Goal: Task Accomplishment & Management: Manage account settings

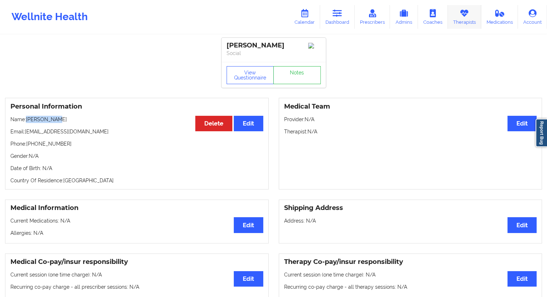
click at [464, 22] on link "Therapists" at bounding box center [464, 17] width 33 height 24
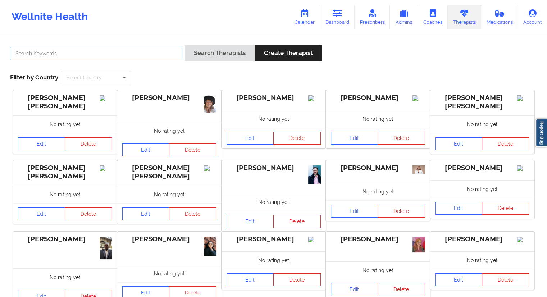
click at [120, 59] on input "text" at bounding box center [96, 54] width 172 height 14
paste input "C [PERSON_NAME][US_STATE]"
click at [195, 53] on button "Search Therapists" at bounding box center [220, 52] width 70 height 15
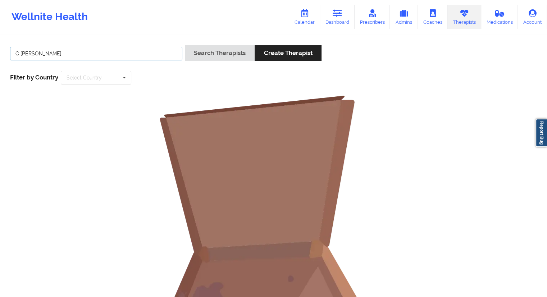
click at [21, 54] on input "C [PERSON_NAME]" at bounding box center [96, 54] width 172 height 14
click at [32, 56] on input "[PERSON_NAME]" at bounding box center [96, 54] width 172 height 14
type input "[PERSON_NAME]"
click at [208, 55] on button "Search Therapists" at bounding box center [220, 52] width 70 height 15
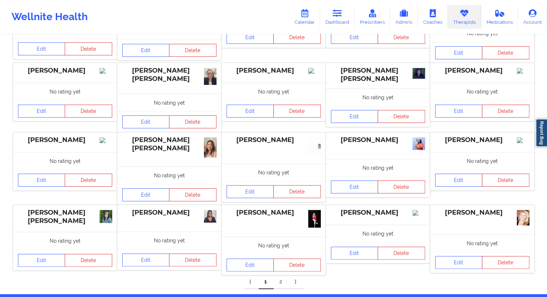
scroll to position [127, 0]
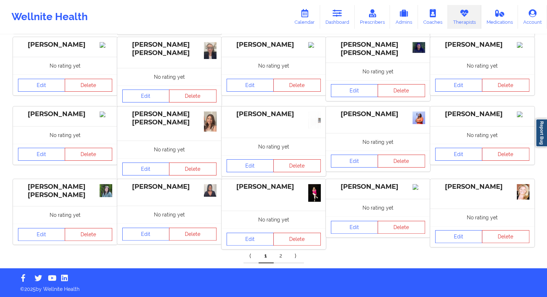
click at [278, 257] on link "2" at bounding box center [281, 256] width 15 height 14
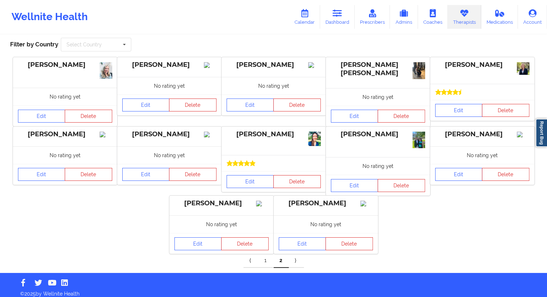
scroll to position [9, 0]
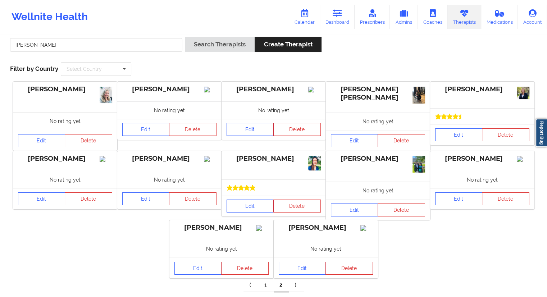
click at [266, 291] on link "1" at bounding box center [266, 285] width 15 height 14
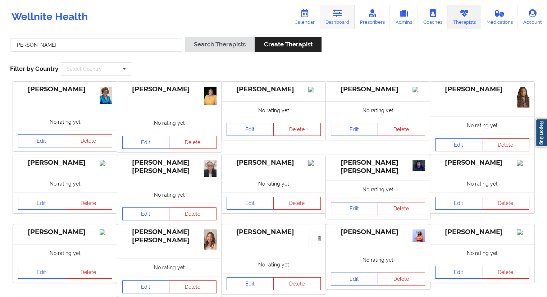
drag, startPoint x: 332, startPoint y: 21, endPoint x: 327, endPoint y: 22, distance: 4.6
click at [332, 21] on link "Dashboard" at bounding box center [337, 17] width 35 height 24
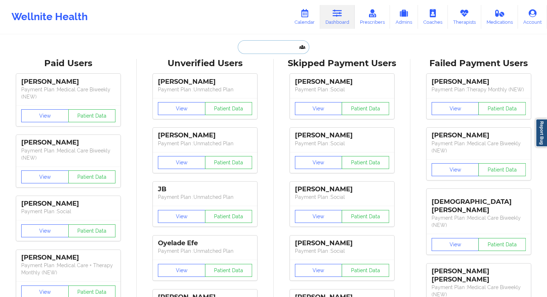
click at [258, 51] on input "text" at bounding box center [273, 47] width 71 height 14
paste input "[PHONE_NUMBER]"
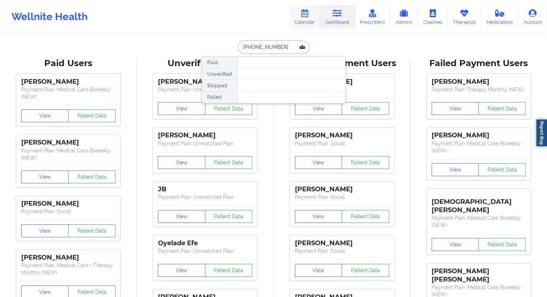
type input "[PHONE_NUMBER]"
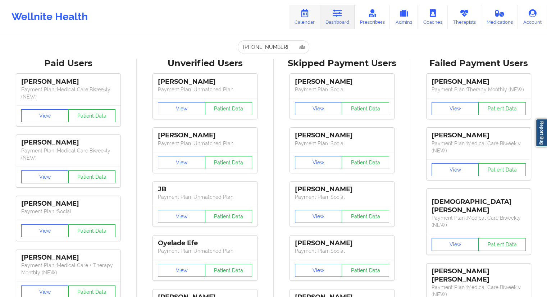
click at [304, 22] on link "Calendar" at bounding box center [304, 17] width 31 height 24
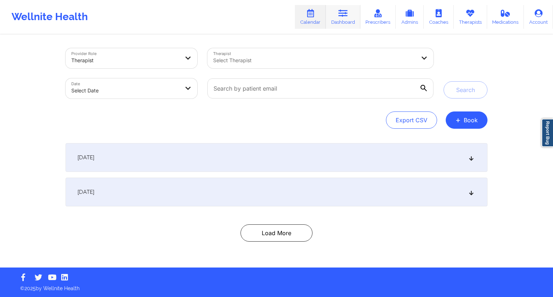
click at [335, 17] on link "Dashboard" at bounding box center [343, 17] width 35 height 24
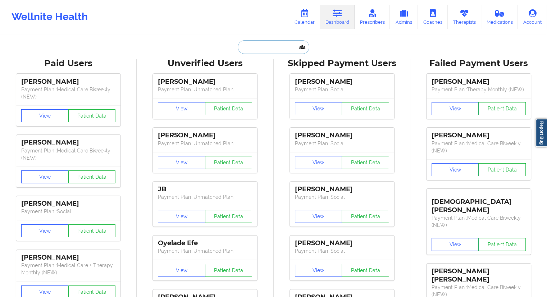
click at [247, 49] on input "text" at bounding box center [273, 47] width 71 height 14
paste input "[PERSON_NAME]"
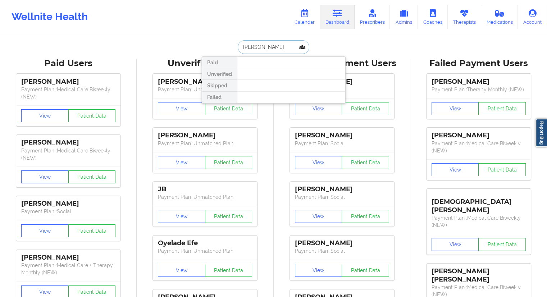
type input "[PERSON_NAME]"
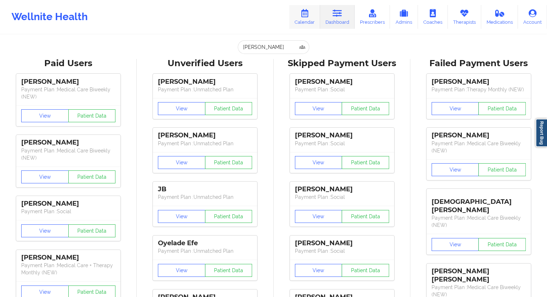
click at [317, 18] on link "Calendar" at bounding box center [304, 17] width 31 height 24
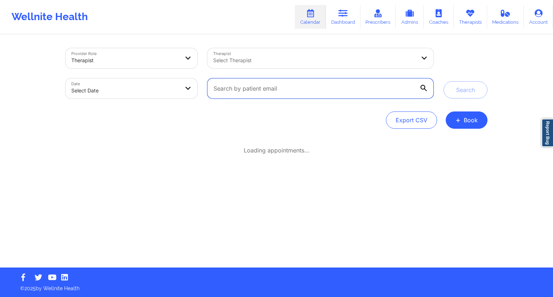
click at [271, 88] on input "text" at bounding box center [320, 88] width 226 height 20
paste input "provider [EMAIL_ADDRESS][DOMAIN_NAME]"
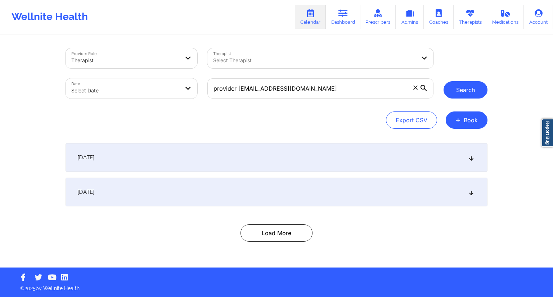
click at [453, 85] on button "Search" at bounding box center [465, 89] width 44 height 17
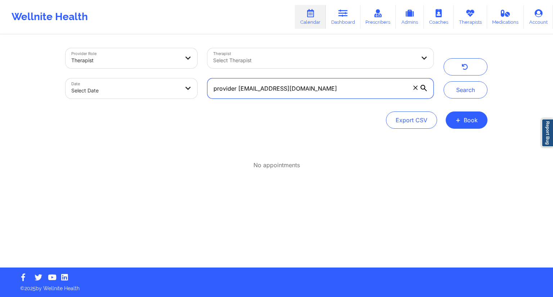
click at [304, 81] on input "provider [EMAIL_ADDRESS][DOMAIN_NAME]" at bounding box center [320, 88] width 226 height 20
paste input "sergiosolis0320"
type input "[EMAIL_ADDRESS][DOMAIN_NAME]"
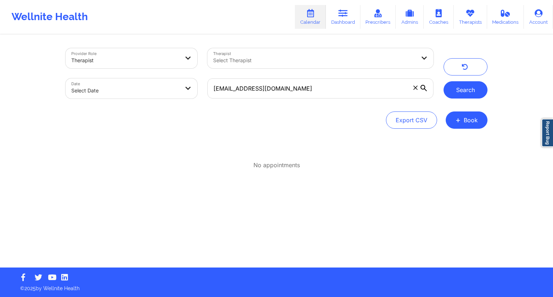
click at [460, 85] on button "Search" at bounding box center [465, 89] width 44 height 17
click at [346, 16] on icon at bounding box center [342, 13] width 9 height 8
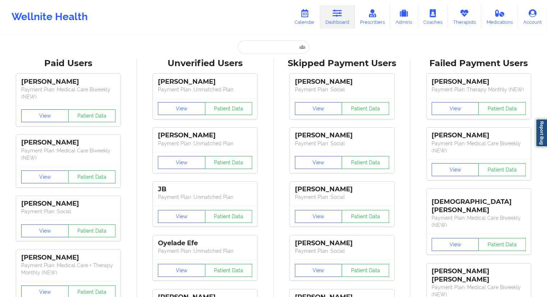
click at [258, 50] on input "text" at bounding box center [273, 47] width 71 height 14
paste input "[EMAIL_ADDRESS][DOMAIN_NAME]"
type input "[EMAIL_ADDRESS][DOMAIN_NAME]"
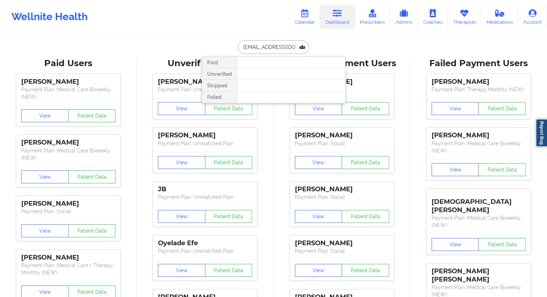
scroll to position [0, 7]
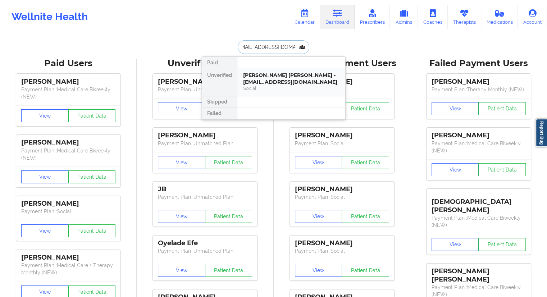
click at [266, 78] on div "[PERSON_NAME] [PERSON_NAME] - [EMAIL_ADDRESS][DOMAIN_NAME]" at bounding box center [291, 78] width 96 height 13
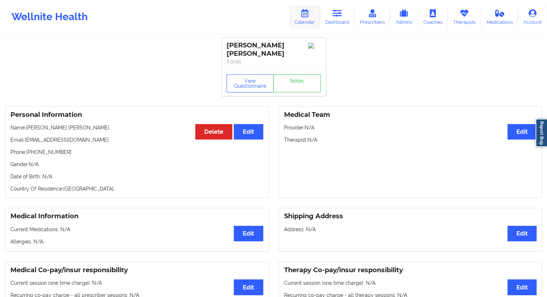
drag, startPoint x: 299, startPoint y: 19, endPoint x: 299, endPoint y: 23, distance: 4.0
click at [299, 19] on link "Calendar" at bounding box center [304, 17] width 31 height 24
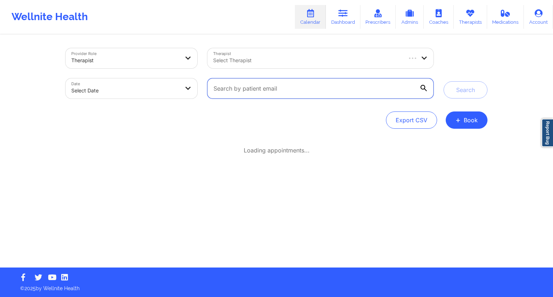
click at [254, 83] on input "text" at bounding box center [320, 88] width 226 height 20
paste input "[EMAIL_ADDRESS][DOMAIN_NAME]"
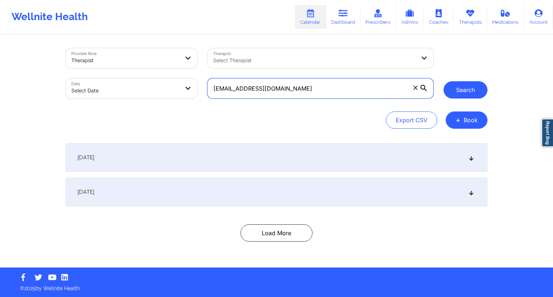
type input "[EMAIL_ADDRESS][DOMAIN_NAME]"
click at [448, 93] on button "Search" at bounding box center [465, 89] width 44 height 17
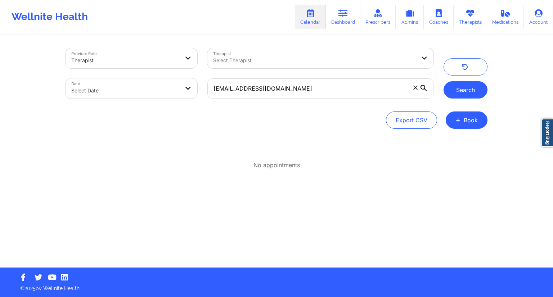
click at [461, 93] on button "Search" at bounding box center [465, 89] width 44 height 17
click at [341, 23] on link "Dashboard" at bounding box center [343, 17] width 35 height 24
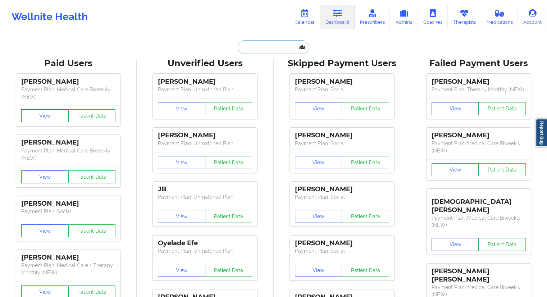
click at [244, 43] on input "text" at bounding box center [273, 47] width 71 height 14
paste input "[EMAIL_ADDRESS][DOMAIN_NAME]"
type input "[EMAIL_ADDRESS][DOMAIN_NAME]"
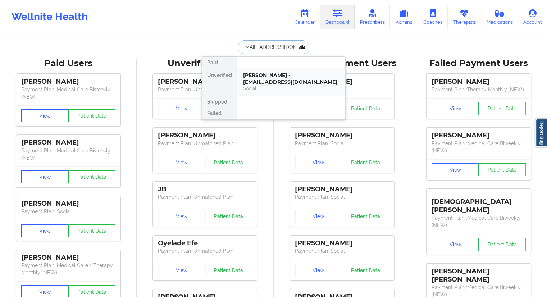
click at [251, 77] on div "[PERSON_NAME] - [EMAIL_ADDRESS][DOMAIN_NAME]" at bounding box center [291, 78] width 96 height 13
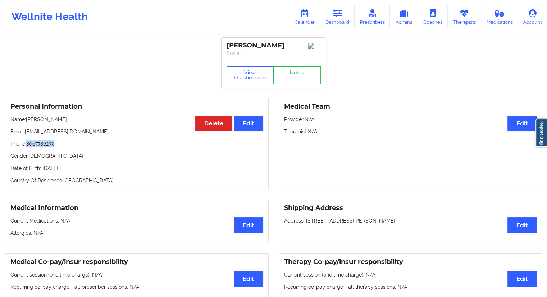
drag, startPoint x: 58, startPoint y: 147, endPoint x: 28, endPoint y: 148, distance: 29.6
click at [28, 148] on p "Phone: [PHONE_NUMBER]" at bounding box center [136, 143] width 253 height 7
copy p "8067786233"
click at [333, 17] on link "Dashboard" at bounding box center [337, 17] width 35 height 24
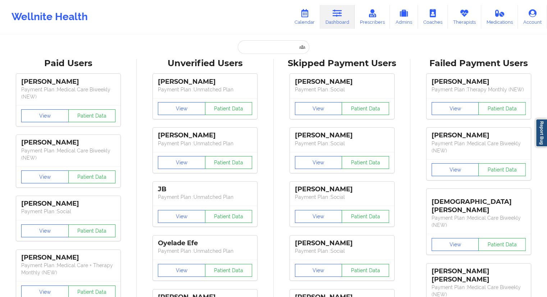
click at [255, 51] on input "text" at bounding box center [273, 47] width 71 height 14
paste input "[EMAIL_ADDRESS][DOMAIN_NAME]"
type input "[EMAIL_ADDRESS][DOMAIN_NAME]"
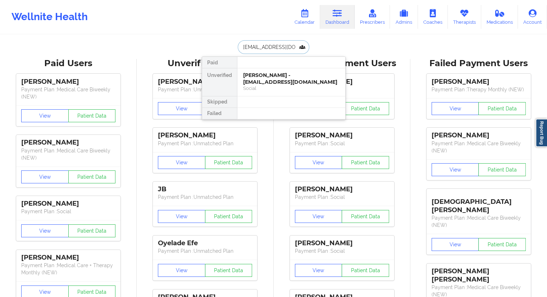
scroll to position [0, 4]
click at [259, 77] on div "[PERSON_NAME] - [EMAIL_ADDRESS][DOMAIN_NAME]" at bounding box center [291, 78] width 96 height 13
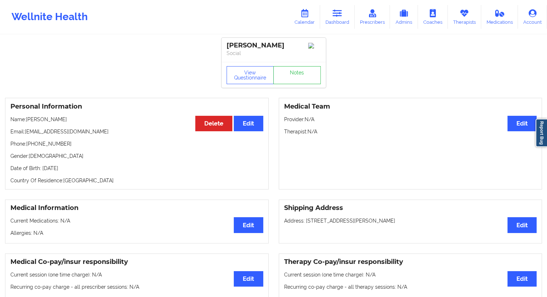
drag, startPoint x: 66, startPoint y: 120, endPoint x: 28, endPoint y: 121, distance: 38.2
click at [28, 121] on p "Name: [PERSON_NAME]" at bounding box center [136, 119] width 253 height 7
copy p "[PERSON_NAME]"
drag, startPoint x: 92, startPoint y: 132, endPoint x: 27, endPoint y: 131, distance: 64.8
click at [27, 131] on p "Email: [EMAIL_ADDRESS][DOMAIN_NAME]" at bounding box center [136, 131] width 253 height 7
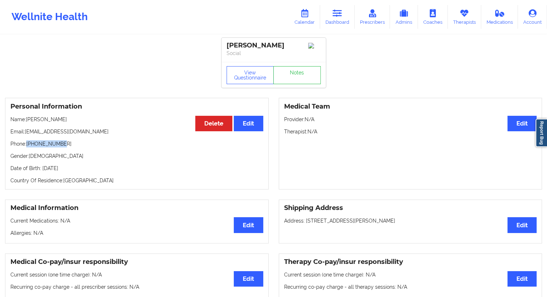
drag, startPoint x: 65, startPoint y: 144, endPoint x: 27, endPoint y: 145, distance: 37.4
click at [27, 145] on p "Phone: [PHONE_NUMBER]" at bounding box center [136, 143] width 253 height 7
copy p "[PHONE_NUMBER]"
drag, startPoint x: 92, startPoint y: 134, endPoint x: 26, endPoint y: 135, distance: 66.6
click at [26, 135] on p "Email: [EMAIL_ADDRESS][DOMAIN_NAME]" at bounding box center [136, 131] width 253 height 7
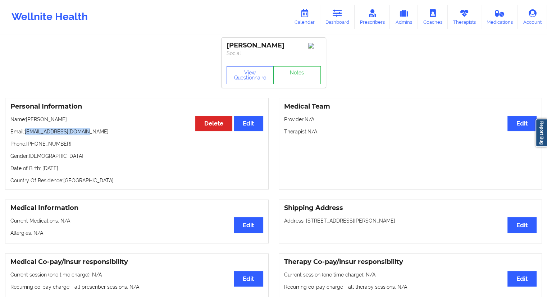
copy p "[EMAIL_ADDRESS][DOMAIN_NAME]"
click at [314, 23] on link "Calendar" at bounding box center [304, 17] width 31 height 24
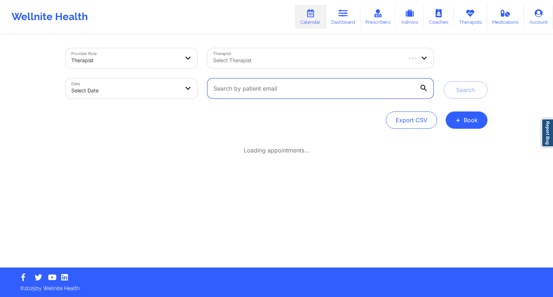
click at [289, 84] on input "text" at bounding box center [320, 88] width 226 height 20
paste input "[EMAIL_ADDRESS][DOMAIN_NAME]"
click at [425, 85] on icon at bounding box center [423, 88] width 6 height 6
click at [425, 85] on input "[EMAIL_ADDRESS][DOMAIN_NAME]" at bounding box center [320, 88] width 226 height 20
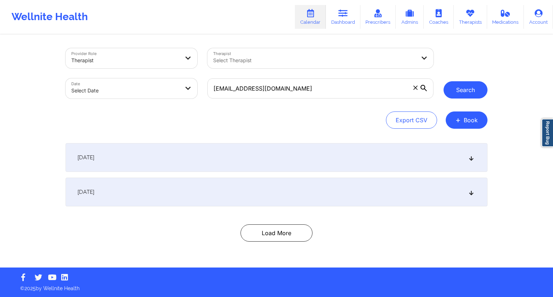
click at [451, 89] on button "Search" at bounding box center [465, 89] width 44 height 17
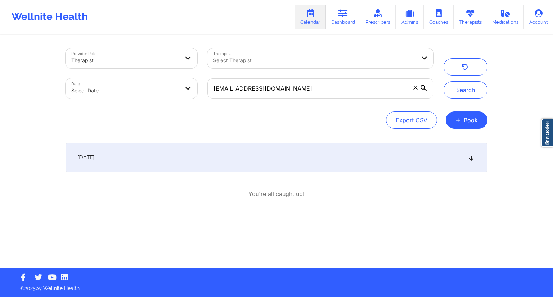
click at [187, 164] on div "[DATE]" at bounding box center [277, 157] width 422 height 29
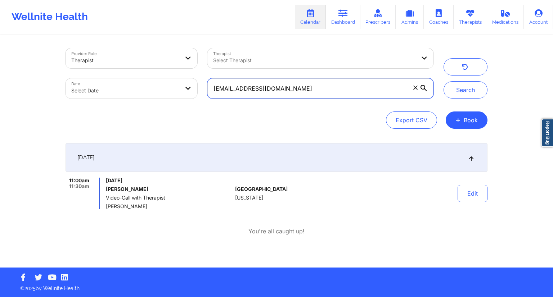
click at [300, 82] on input "[EMAIL_ADDRESS][DOMAIN_NAME]" at bounding box center [320, 88] width 226 height 20
paste input "torimccardell03"
type input "[EMAIL_ADDRESS][DOMAIN_NAME]"
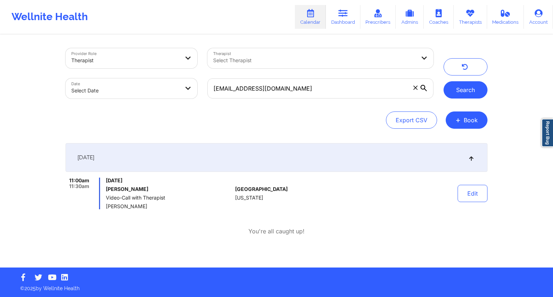
click at [469, 90] on button "Search" at bounding box center [465, 89] width 44 height 17
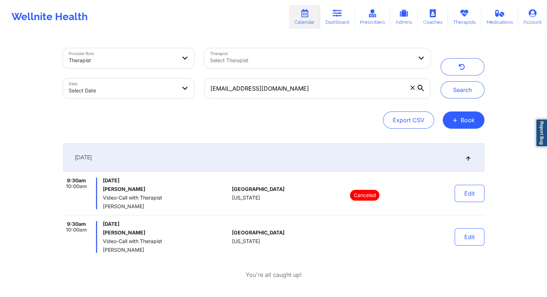
drag, startPoint x: 330, startPoint y: 19, endPoint x: 318, endPoint y: 22, distance: 12.7
click at [330, 19] on link "Dashboard" at bounding box center [337, 17] width 35 height 24
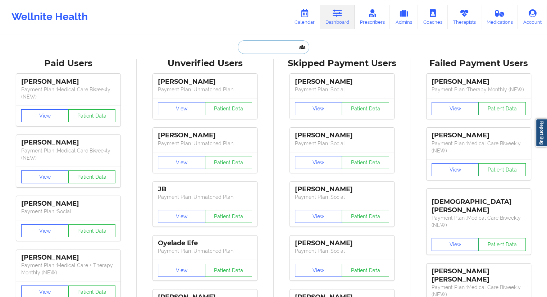
click at [256, 48] on input "text" at bounding box center [273, 47] width 71 height 14
paste input "[EMAIL_ADDRESS][DOMAIN_NAME]"
type input "[EMAIL_ADDRESS][DOMAIN_NAME]"
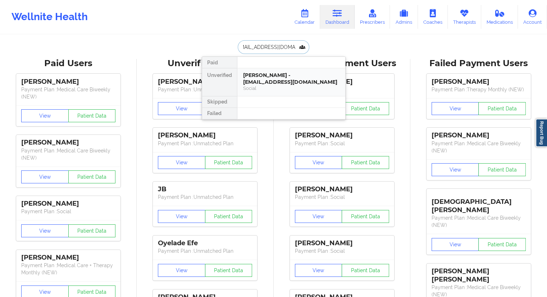
click at [263, 87] on div "Social" at bounding box center [291, 88] width 96 height 6
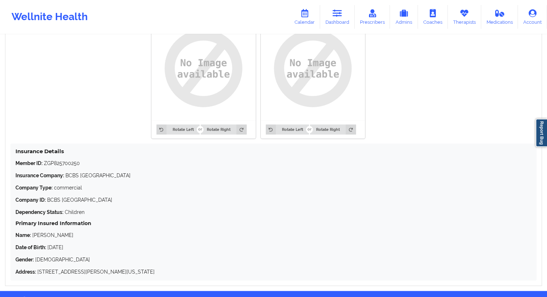
scroll to position [582, 0]
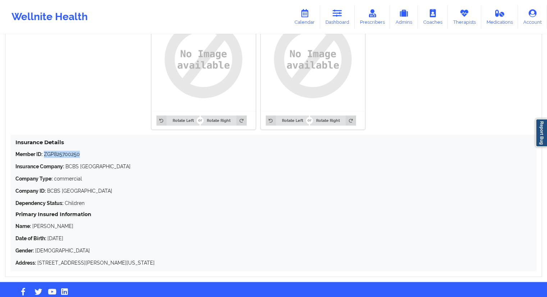
drag, startPoint x: 85, startPoint y: 157, endPoint x: 45, endPoint y: 154, distance: 40.4
click at [45, 154] on p "Member ID: ZGP825700250" at bounding box center [273, 154] width 517 height 7
copy p "ZGP825700250"
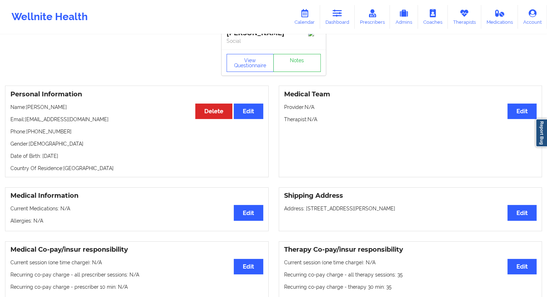
scroll to position [10, 0]
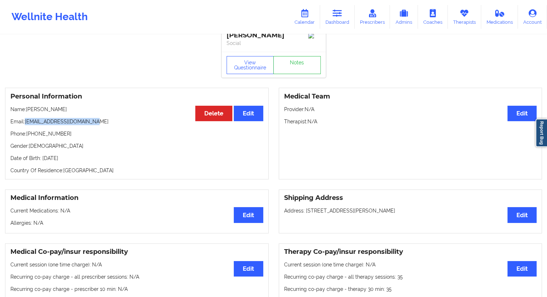
drag, startPoint x: 109, startPoint y: 123, endPoint x: 25, endPoint y: 125, distance: 84.2
click at [25, 125] on p "Email: [EMAIL_ADDRESS][DOMAIN_NAME]" at bounding box center [136, 121] width 253 height 7
copy p "[EMAIL_ADDRESS][DOMAIN_NAME]"
drag, startPoint x: 300, startPoint y: 22, endPoint x: 295, endPoint y: 32, distance: 11.6
click at [300, 22] on link "Calendar" at bounding box center [304, 17] width 31 height 24
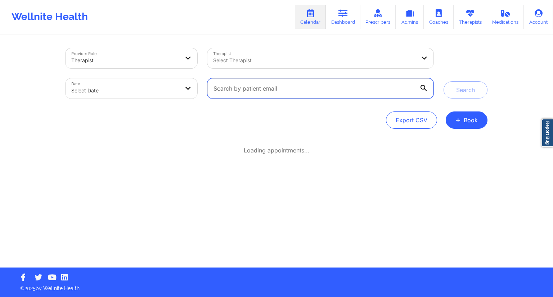
click at [239, 89] on input "text" at bounding box center [320, 88] width 226 height 20
paste input "[EMAIL_ADDRESS][DOMAIN_NAME]"
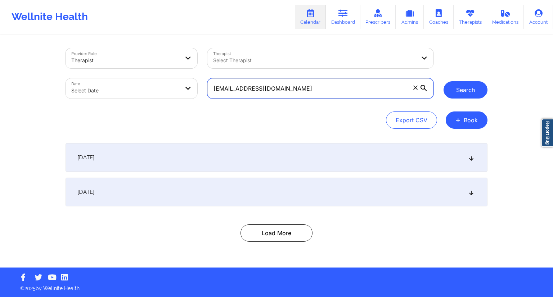
type input "[EMAIL_ADDRESS][DOMAIN_NAME]"
click at [450, 87] on button "Search" at bounding box center [465, 89] width 44 height 17
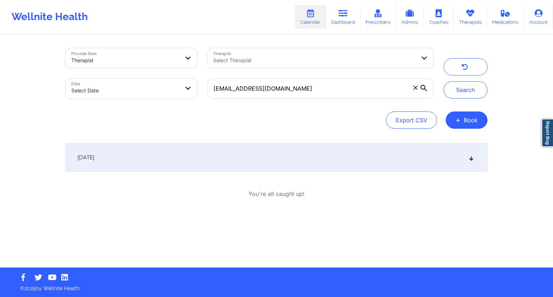
click at [135, 163] on div "[DATE]" at bounding box center [277, 157] width 422 height 29
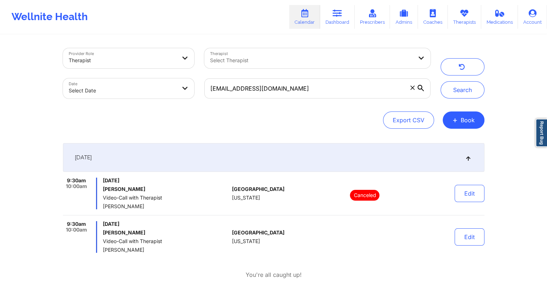
drag, startPoint x: 149, startPoint y: 234, endPoint x: 106, endPoint y: 234, distance: 43.2
click at [106, 234] on h6 "[PERSON_NAME]" at bounding box center [166, 233] width 126 height 6
drag, startPoint x: 150, startPoint y: 251, endPoint x: 97, endPoint y: 251, distance: 53.6
click at [97, 251] on div "9:30am 10:00am [DATE] [PERSON_NAME] Video-Call with Therapist [PERSON_NAME]" at bounding box center [146, 237] width 167 height 32
click at [130, 255] on div "[DATE] 9:30am 10:00am [DATE] [PERSON_NAME] Video-Call with Therapist [PERSON_NA…" at bounding box center [274, 211] width 422 height 136
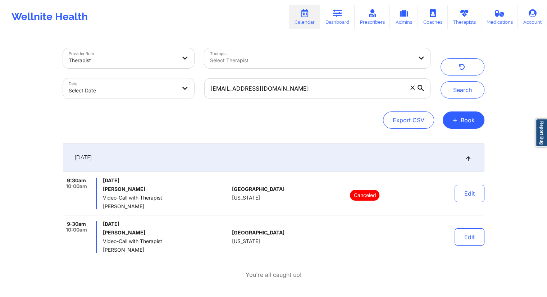
drag, startPoint x: 157, startPoint y: 252, endPoint x: 100, endPoint y: 252, distance: 56.2
click at [100, 252] on div "9:30am 10:00am [DATE] [PERSON_NAME] Video-Call with Therapist [PERSON_NAME]" at bounding box center [146, 237] width 167 height 32
copy span "[PERSON_NAME]"
click at [461, 21] on link "Therapists" at bounding box center [464, 17] width 33 height 24
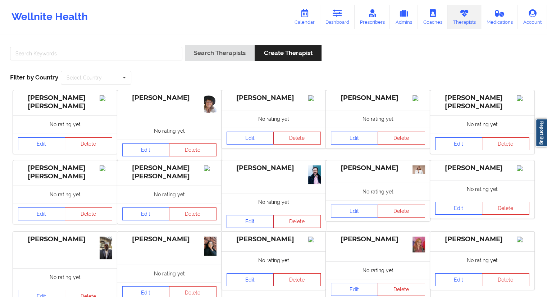
click at [64, 41] on div "Search Therapists Create Therapist Filter by Country Select Country [GEOGRAPHIC…" at bounding box center [273, 64] width 537 height 49
drag, startPoint x: 62, startPoint y: 54, endPoint x: 63, endPoint y: 59, distance: 5.9
click at [62, 55] on input "text" at bounding box center [96, 54] width 172 height 14
paste input "[PERSON_NAME]"
type input "[PERSON_NAME]"
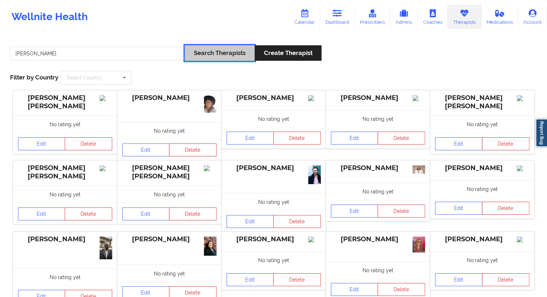
click at [199, 55] on button "Search Therapists" at bounding box center [220, 52] width 70 height 15
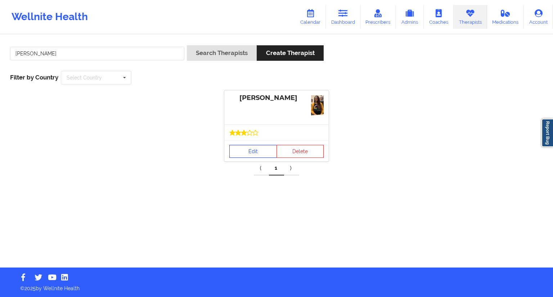
click at [247, 150] on link "Edit" at bounding box center [253, 151] width 48 height 13
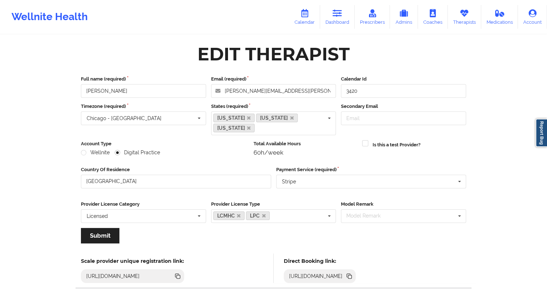
click at [353, 272] on icon at bounding box center [350, 276] width 8 height 8
drag, startPoint x: 340, startPoint y: 19, endPoint x: 311, endPoint y: 13, distance: 29.8
click at [340, 19] on link "Dashboard" at bounding box center [337, 17] width 35 height 24
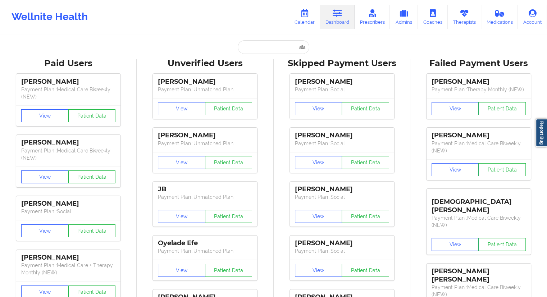
click at [247, 50] on input "text" at bounding box center [273, 47] width 71 height 14
paste input "[PERSON_NAME]"
type input "[PERSON_NAME]"
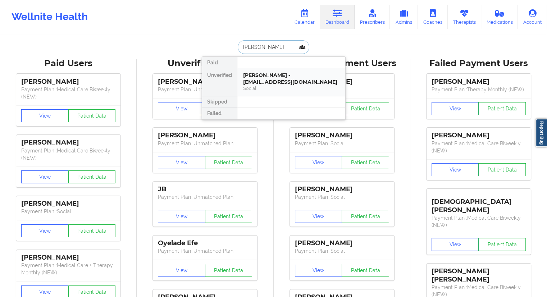
click at [264, 81] on div "[PERSON_NAME] - [EMAIL_ADDRESS][DOMAIN_NAME]" at bounding box center [291, 78] width 96 height 13
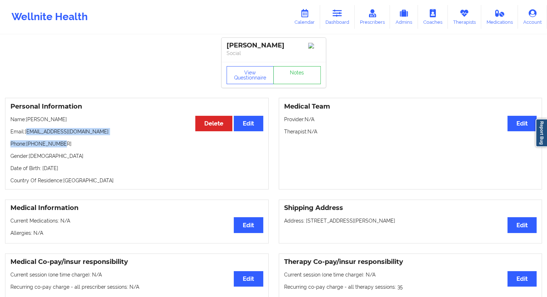
drag, startPoint x: 97, startPoint y: 138, endPoint x: 33, endPoint y: 146, distance: 65.0
click at [28, 133] on div "Personal Information Edit Delete Name: [PERSON_NAME] Email: [EMAIL_ADDRESS][DOM…" at bounding box center [137, 144] width 264 height 92
click at [33, 146] on p "Phone: [PHONE_NUMBER]" at bounding box center [136, 143] width 253 height 7
drag, startPoint x: 94, startPoint y: 136, endPoint x: 26, endPoint y: 132, distance: 68.1
click at [26, 132] on p "Email: [EMAIL_ADDRESS][DOMAIN_NAME]" at bounding box center [136, 131] width 253 height 7
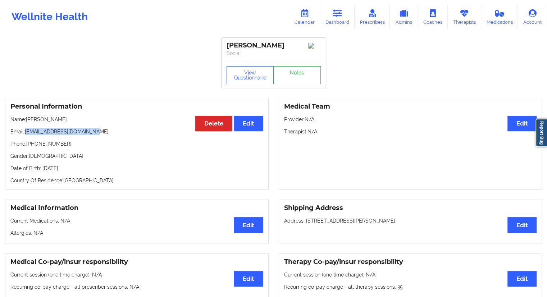
copy p "[EMAIL_ADDRESS][DOMAIN_NAME]"
click at [332, 22] on link "Dashboard" at bounding box center [337, 17] width 35 height 24
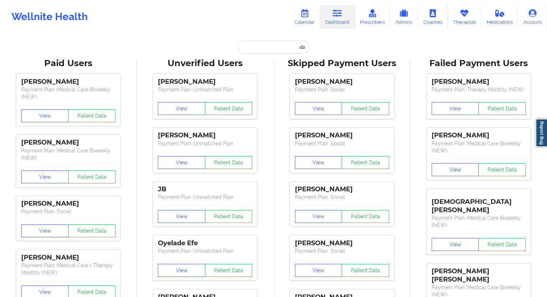
click at [302, 26] on link "Calendar" at bounding box center [304, 17] width 31 height 24
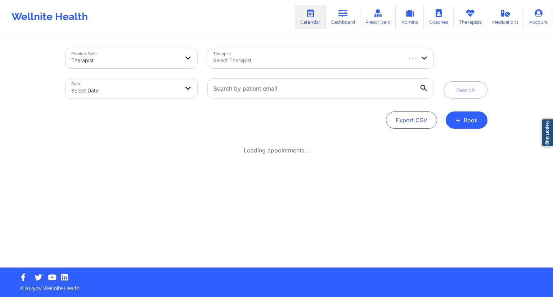
click at [264, 56] on div at bounding box center [307, 60] width 188 height 9
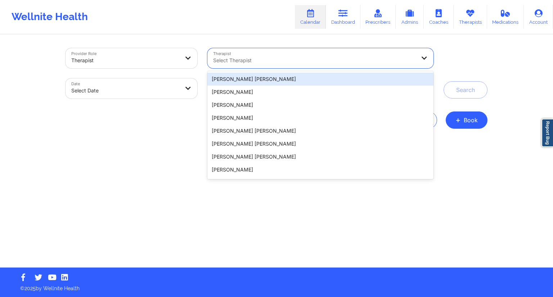
click at [271, 35] on div "Provider Role Therapist Therapist 20 results available. Use Up and Down to choo…" at bounding box center [276, 151] width 432 height 233
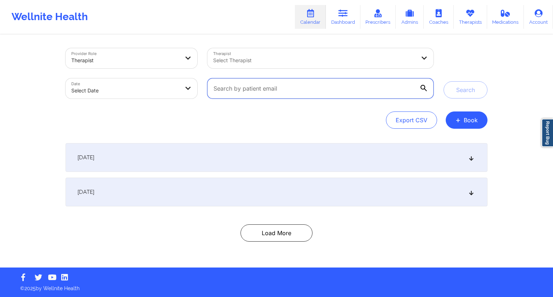
click at [249, 86] on input "text" at bounding box center [320, 88] width 226 height 20
paste input "[EMAIL_ADDRESS][DOMAIN_NAME]"
type input "[EMAIL_ADDRESS][DOMAIN_NAME]"
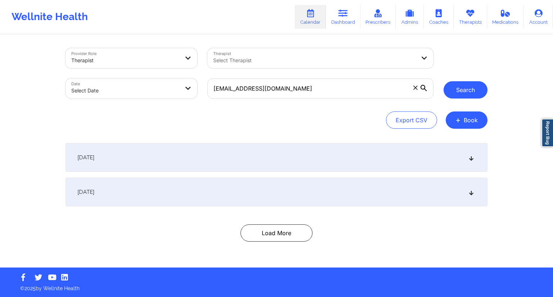
click at [456, 86] on button "Search" at bounding box center [465, 89] width 44 height 17
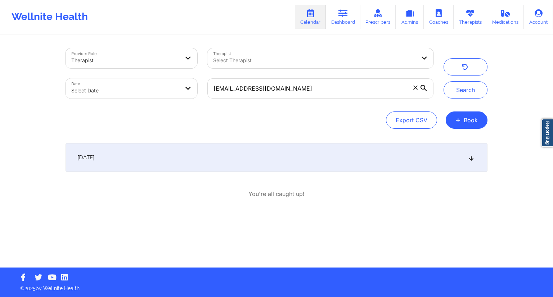
click at [177, 162] on div "[DATE]" at bounding box center [277, 157] width 422 height 29
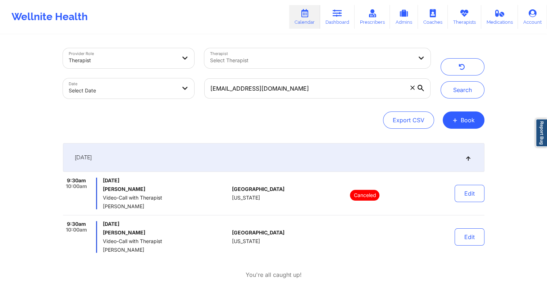
drag, startPoint x: 156, startPoint y: 251, endPoint x: 103, endPoint y: 250, distance: 52.6
click at [103, 250] on span "[PERSON_NAME]" at bounding box center [166, 250] width 126 height 6
copy span "[PERSON_NAME]"
drag, startPoint x: 463, startPoint y: 22, endPoint x: 411, endPoint y: 25, distance: 51.6
click at [463, 22] on link "Therapists" at bounding box center [464, 17] width 33 height 24
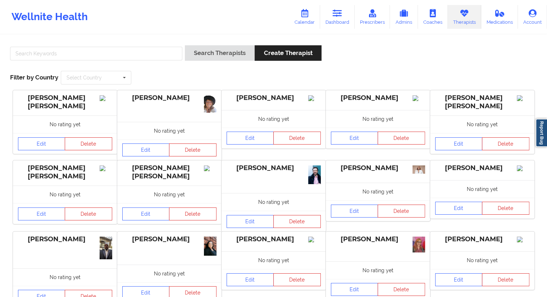
click at [82, 44] on div "Search Therapists Create Therapist Filter by Country Select Country [GEOGRAPHIC…" at bounding box center [273, 64] width 537 height 49
drag, startPoint x: 91, startPoint y: 50, endPoint x: 99, endPoint y: 53, distance: 8.8
click at [93, 51] on input "text" at bounding box center [96, 54] width 172 height 14
paste input "[PERSON_NAME]"
click at [203, 53] on button "Search Therapists" at bounding box center [220, 52] width 70 height 15
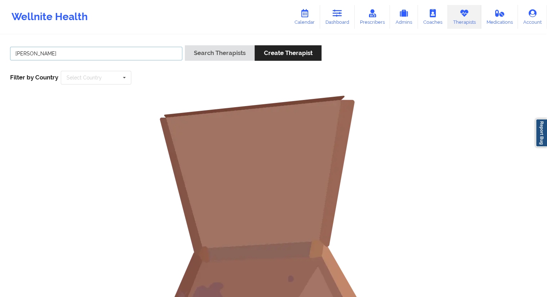
click at [73, 55] on input "[PERSON_NAME]" at bounding box center [96, 54] width 172 height 14
type input "[PERSON_NAME]"
click at [201, 57] on button "Search Therapists" at bounding box center [220, 52] width 70 height 15
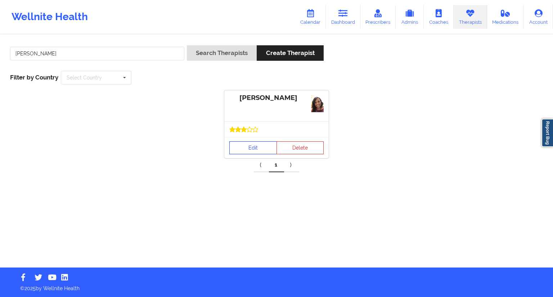
click at [243, 144] on link "Edit" at bounding box center [253, 147] width 48 height 13
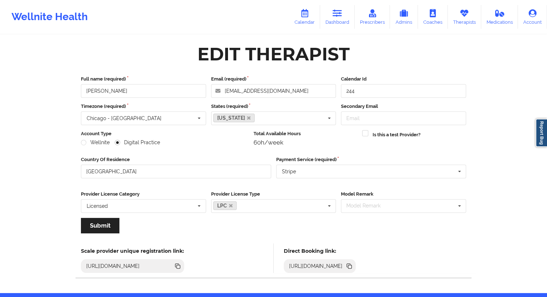
click at [353, 264] on icon at bounding box center [350, 266] width 8 height 8
click at [338, 12] on icon at bounding box center [337, 13] width 9 height 8
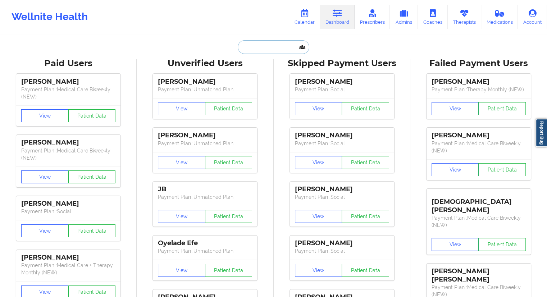
click at [249, 49] on input "text" at bounding box center [273, 47] width 71 height 14
paste input "[PERSON_NAME] [PHONE_NUMBER]"
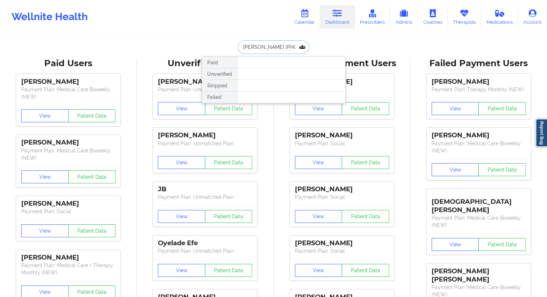
paste input "[PERSON_NAME]"
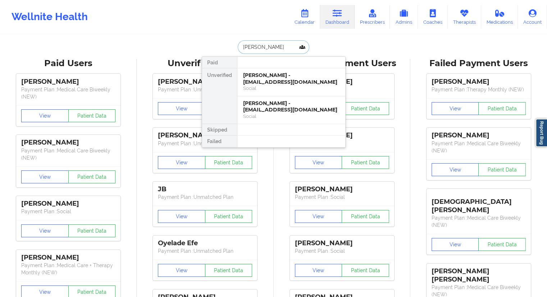
paste input "[PERSON_NAME]"
type input "[PERSON_NAME]"
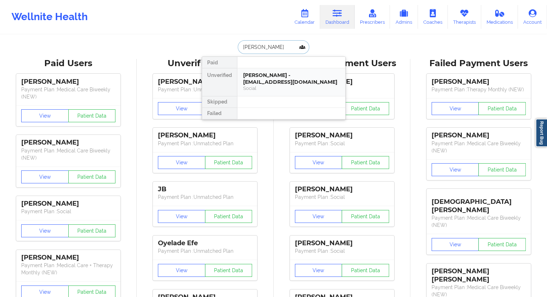
click at [265, 82] on div "[PERSON_NAME] - [EMAIL_ADDRESS][DOMAIN_NAME]" at bounding box center [291, 78] width 96 height 13
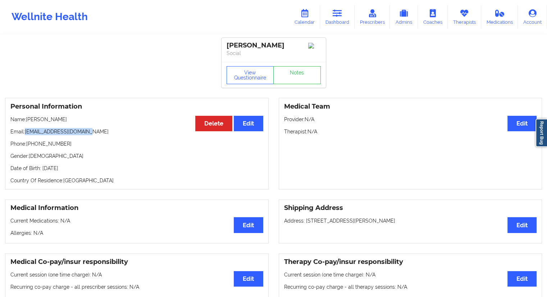
drag, startPoint x: 95, startPoint y: 134, endPoint x: 26, endPoint y: 137, distance: 68.8
click at [26, 135] on p "Email: [EMAIL_ADDRESS][DOMAIN_NAME]" at bounding box center [136, 131] width 253 height 7
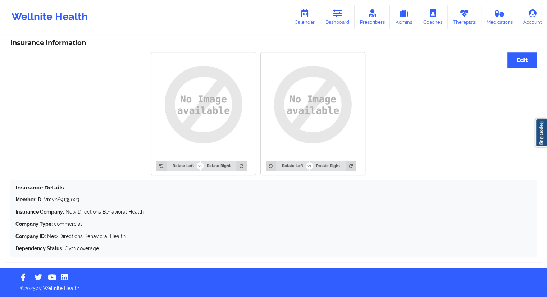
scroll to position [538, 0]
click at [333, 24] on link "Dashboard" at bounding box center [337, 17] width 35 height 24
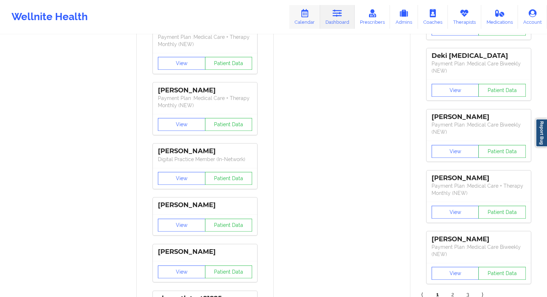
click at [305, 20] on link "Calendar" at bounding box center [304, 17] width 31 height 24
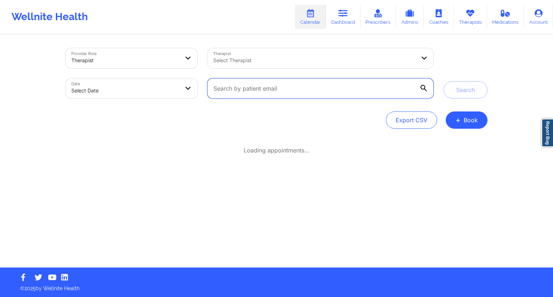
click at [267, 90] on input "text" at bounding box center [320, 88] width 226 height 20
paste input "[EMAIL_ADDRESS][DOMAIN_NAME]"
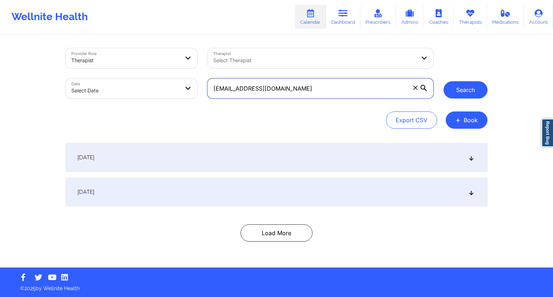
type input "[EMAIL_ADDRESS][DOMAIN_NAME]"
click at [469, 92] on button "Search" at bounding box center [465, 89] width 44 height 17
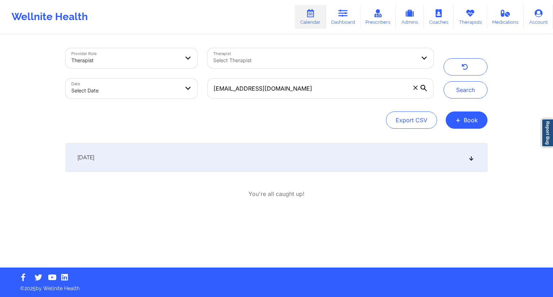
click at [189, 153] on div "[DATE]" at bounding box center [277, 157] width 422 height 29
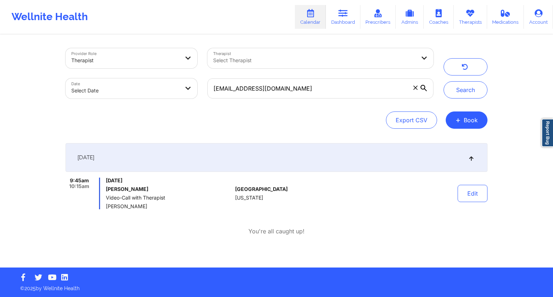
drag, startPoint x: 161, startPoint y: 208, endPoint x: 106, endPoint y: 206, distance: 54.8
click at [106, 206] on span "[PERSON_NAME]" at bounding box center [169, 207] width 126 height 6
click at [456, 200] on div "Edit" at bounding box center [454, 194] width 67 height 32
click at [462, 199] on button "Edit" at bounding box center [472, 193] width 30 height 17
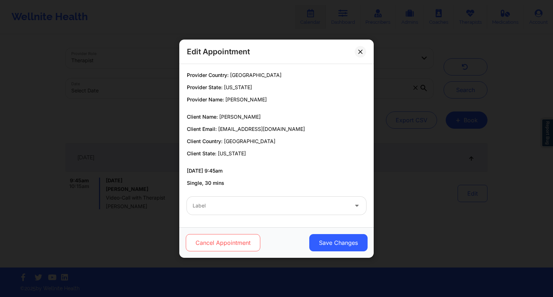
click at [237, 235] on button "Cancel Appointment" at bounding box center [223, 242] width 75 height 17
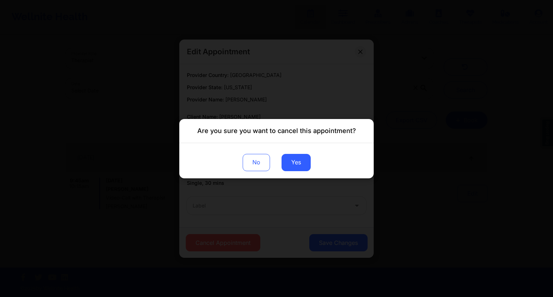
click at [299, 172] on div "No Yes" at bounding box center [276, 160] width 194 height 35
click at [296, 163] on button "Yes" at bounding box center [295, 162] width 29 height 17
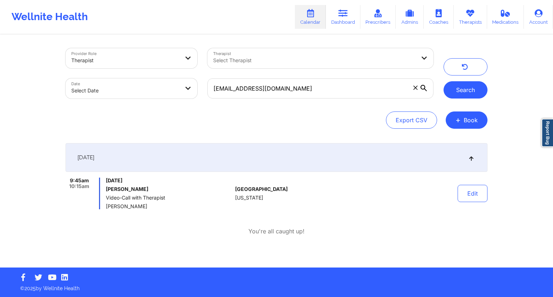
click at [458, 93] on button "Search" at bounding box center [465, 89] width 44 height 17
drag, startPoint x: 163, startPoint y: 207, endPoint x: 105, endPoint y: 206, distance: 58.3
click at [105, 206] on div "9:45am 10:15am [DATE] [PERSON_NAME] Video-Call with Therapist [PERSON_NAME]" at bounding box center [149, 194] width 167 height 32
drag, startPoint x: 457, startPoint y: 21, endPoint x: 445, endPoint y: 23, distance: 12.8
click at [457, 21] on link "Therapists" at bounding box center [470, 17] width 33 height 24
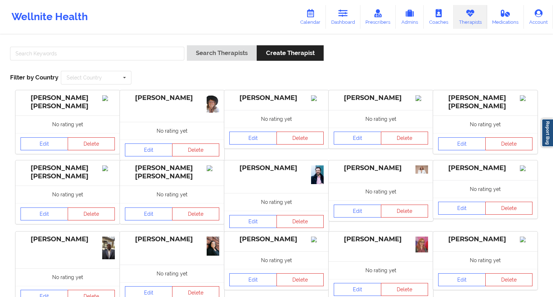
click at [78, 46] on div at bounding box center [97, 55] width 179 height 21
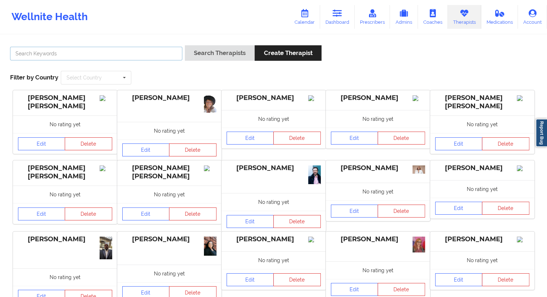
click at [78, 52] on input "text" at bounding box center [96, 54] width 172 height 14
paste input "[PERSON_NAME]"
click at [210, 59] on button "Search Therapists" at bounding box center [220, 52] width 70 height 15
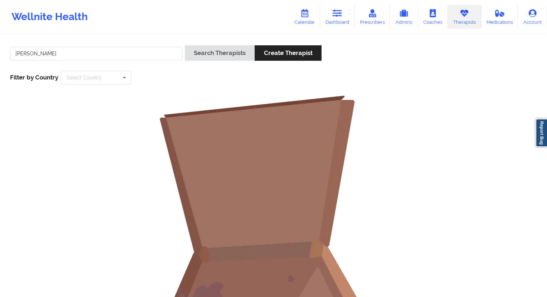
click at [66, 46] on div "[PERSON_NAME]" at bounding box center [96, 55] width 177 height 21
click at [34, 50] on input "[PERSON_NAME]" at bounding box center [96, 54] width 172 height 14
type input "[PERSON_NAME]"
click at [212, 55] on button "Search Therapists" at bounding box center [220, 52] width 70 height 15
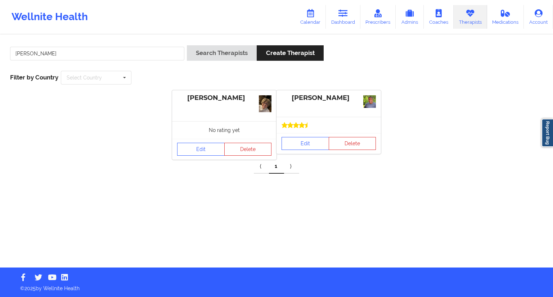
click at [313, 100] on div "[PERSON_NAME]" at bounding box center [328, 98] width 94 height 8
click at [307, 139] on link "Edit" at bounding box center [305, 143] width 48 height 13
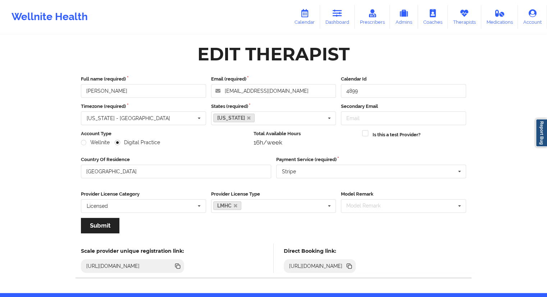
click at [352, 267] on icon at bounding box center [350, 267] width 4 height 4
click at [314, 19] on link "Calendar" at bounding box center [304, 17] width 31 height 24
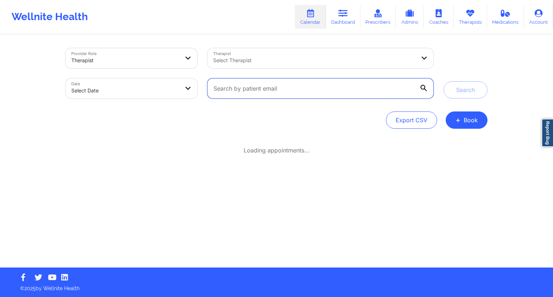
drag, startPoint x: 242, startPoint y: 85, endPoint x: 260, endPoint y: 90, distance: 18.9
click at [242, 85] on input "text" at bounding box center [320, 88] width 226 height 20
paste input "[EMAIL_ADDRESS][DOMAIN_NAME]"
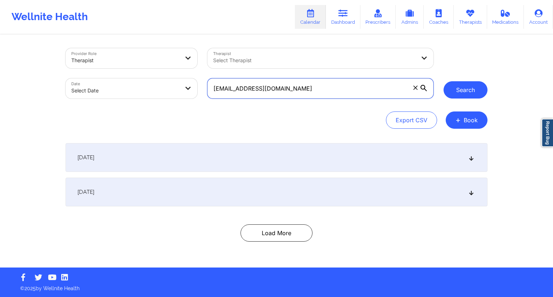
type input "[EMAIL_ADDRESS][DOMAIN_NAME]"
click at [446, 95] on button "Search" at bounding box center [465, 89] width 44 height 17
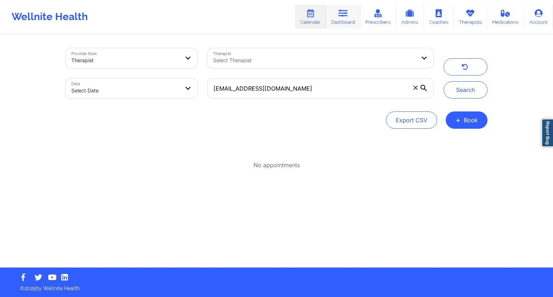
click at [344, 17] on link "Dashboard" at bounding box center [343, 17] width 35 height 24
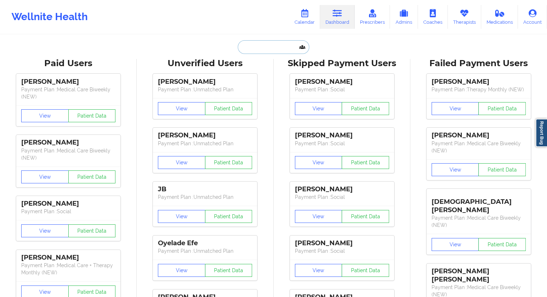
click at [258, 50] on input "text" at bounding box center [273, 47] width 71 height 14
paste input "[EMAIL_ADDRESS][DOMAIN_NAME]"
type input "[EMAIL_ADDRESS][DOMAIN_NAME]"
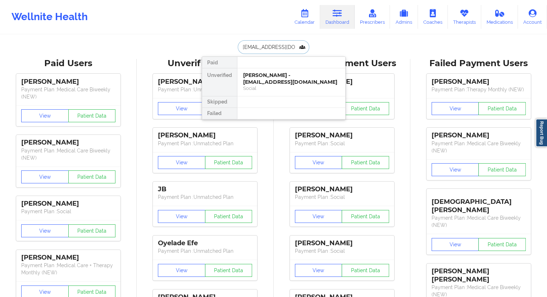
click at [263, 80] on div "[PERSON_NAME] - [EMAIL_ADDRESS][DOMAIN_NAME]" at bounding box center [291, 78] width 96 height 13
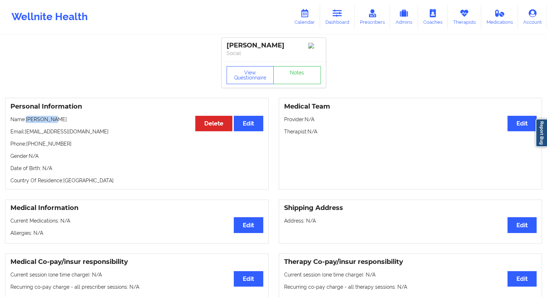
drag, startPoint x: 55, startPoint y: 119, endPoint x: 27, endPoint y: 116, distance: 27.9
click at [27, 116] on div "Personal Information Edit Delete Name: [PERSON_NAME] Email: [EMAIL_ADDRESS][DOM…" at bounding box center [137, 144] width 264 height 92
